Goal: Book appointment/travel/reservation

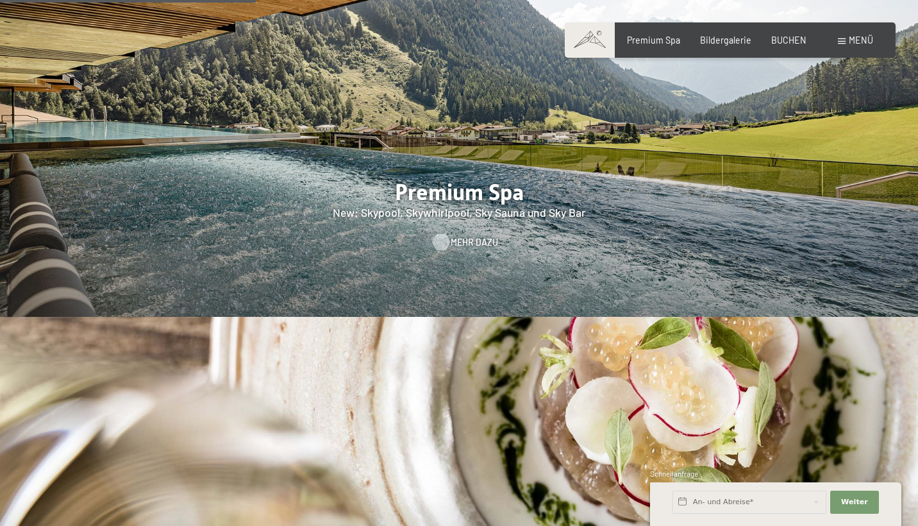
scroll to position [1627, 0]
click at [436, 234] on div at bounding box center [441, 242] width 10 height 17
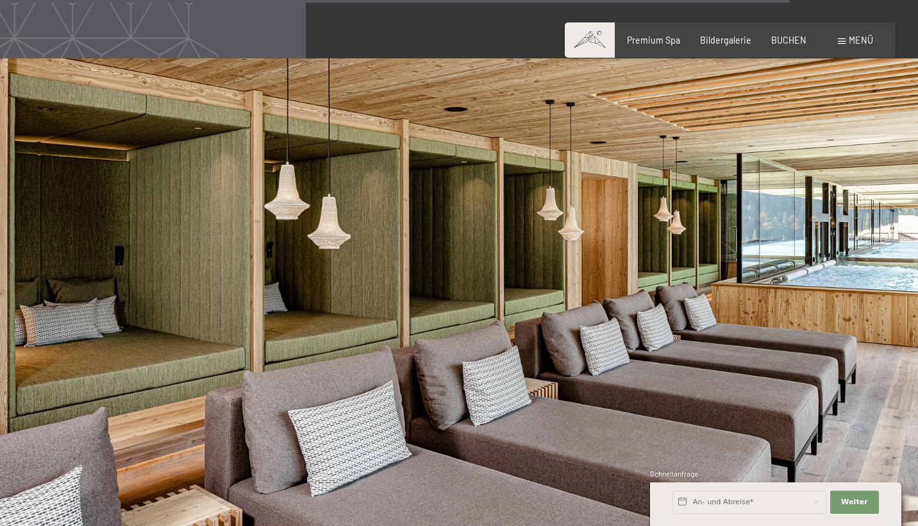
scroll to position [5996, 0]
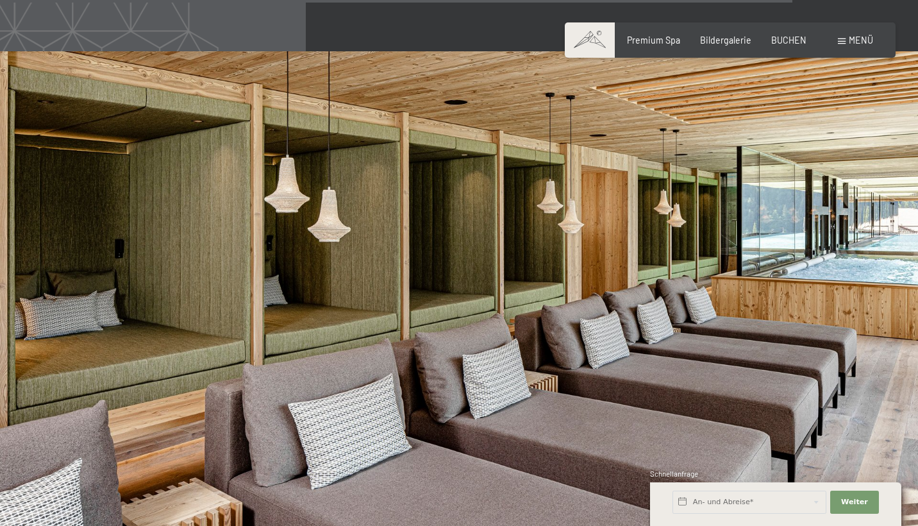
click at [662, 47] on div "Buchen Anfragen Premium Spa Bildergalerie BUCHEN Menü DE IT EN Gutschein Bilder…" at bounding box center [729, 40] width 285 height 13
click at [663, 42] on span "Premium Spa" at bounding box center [653, 38] width 53 height 11
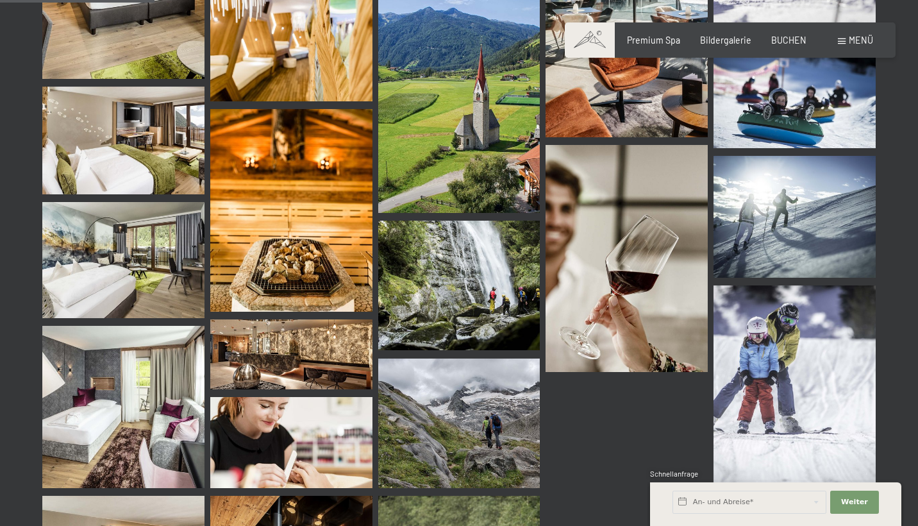
scroll to position [2188, 0]
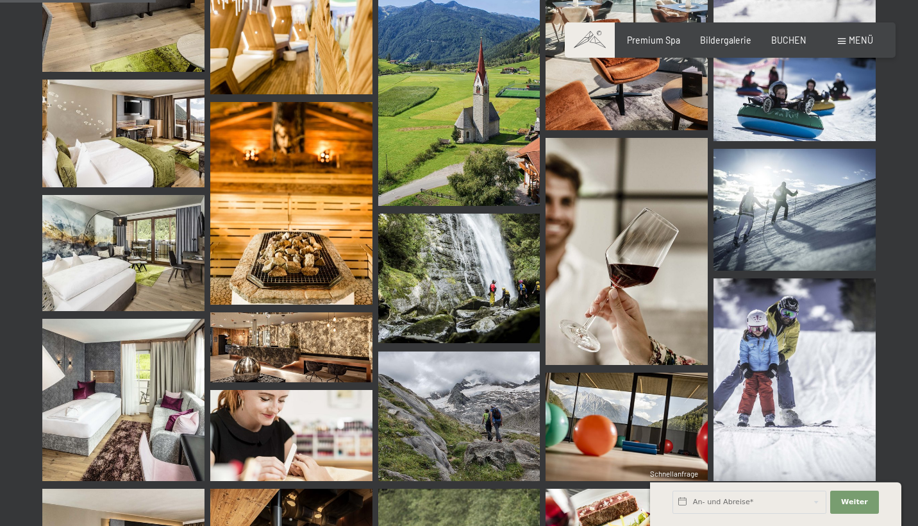
click at [784, 42] on span "BUCHEN" at bounding box center [789, 40] width 35 height 11
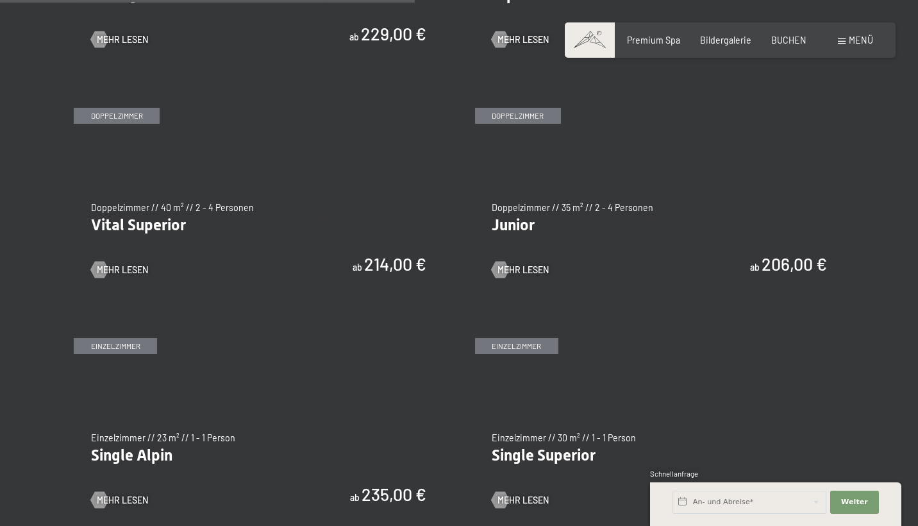
scroll to position [1587, 0]
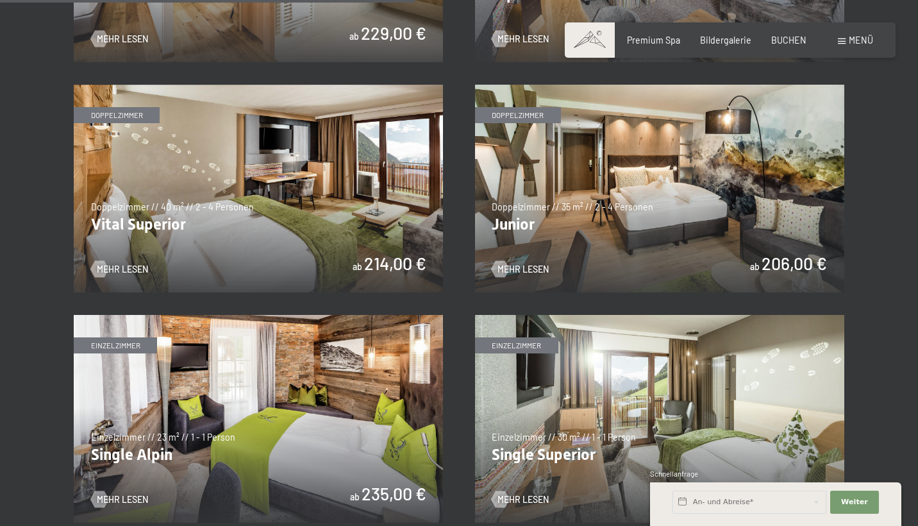
click at [541, 189] on img at bounding box center [659, 189] width 369 height 208
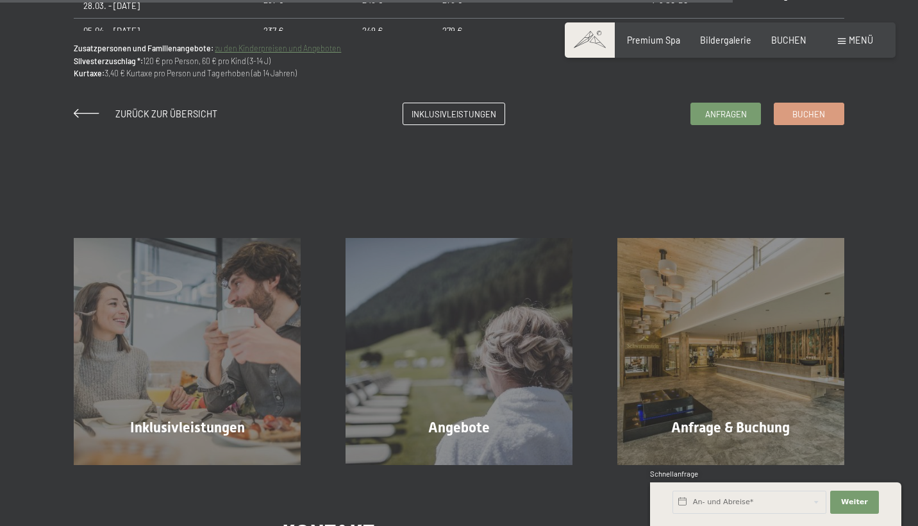
scroll to position [823, 0]
